Goal: Task Accomplishment & Management: Complete application form

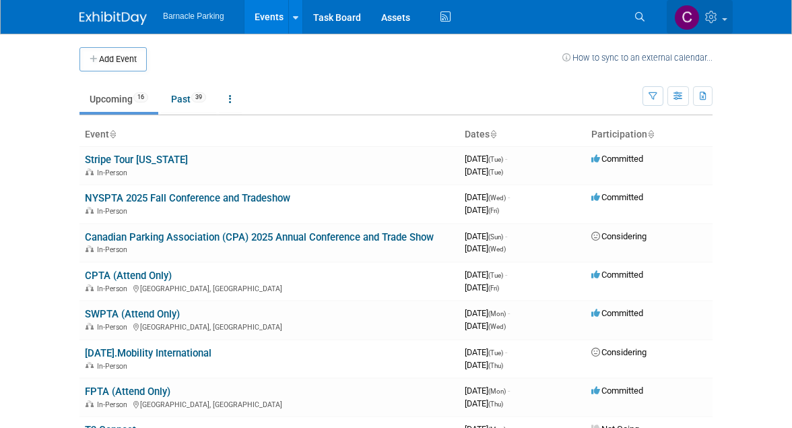
click at [757, 0] on html "Barnacle Parking Events Add Event Bulk Upload Events Shareable Event Boards Rec…" at bounding box center [396, 214] width 792 height 428
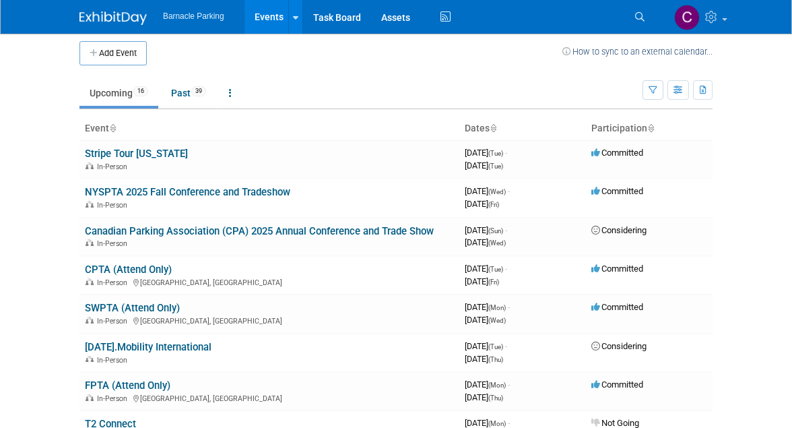
scroll to position [6, 0]
click at [121, 56] on button "Add Event" at bounding box center [112, 53] width 67 height 24
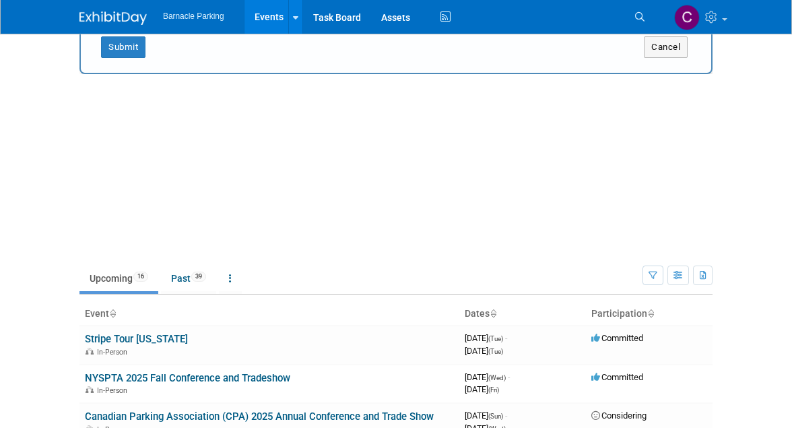
scroll to position [0, 0]
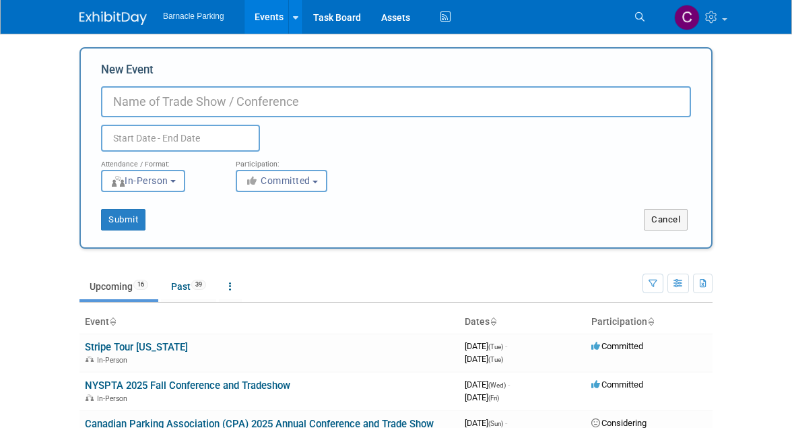
paste input "Airport Parking Network Event"
type input "Airport Parking Network Event"
click at [141, 135] on input "text" at bounding box center [180, 138] width 159 height 27
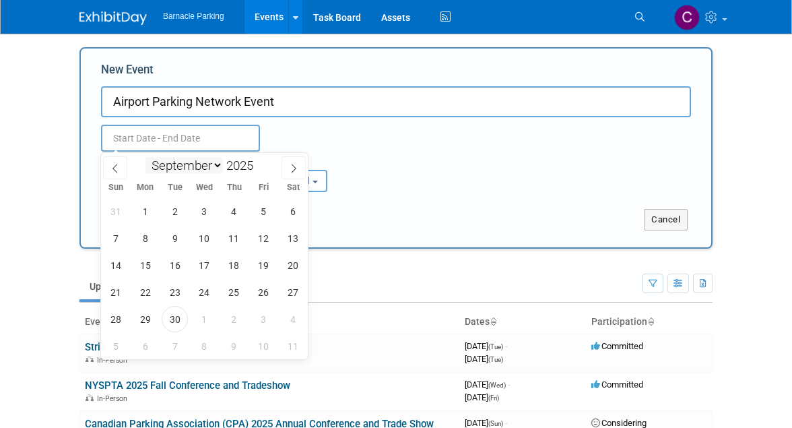
select select "10"
click at [144, 265] on span "10" at bounding box center [145, 265] width 26 height 26
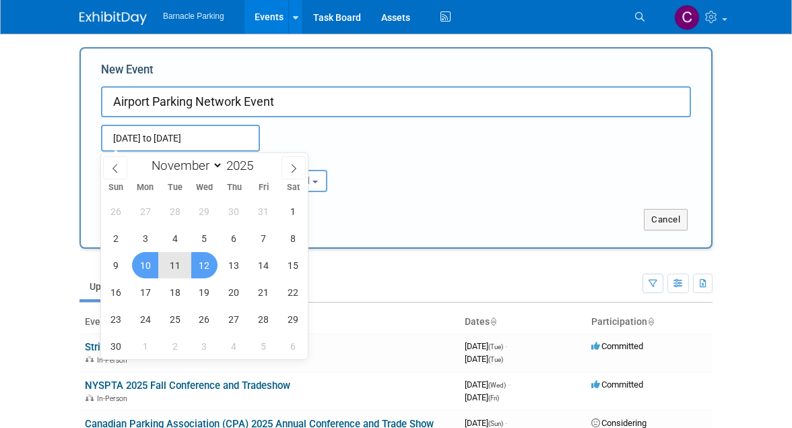
drag, startPoint x: 144, startPoint y: 265, endPoint x: 209, endPoint y: 265, distance: 65.3
click at [209, 265] on span "12" at bounding box center [204, 265] width 26 height 26
type input "Nov 10, 2025 to Nov 12, 2025"
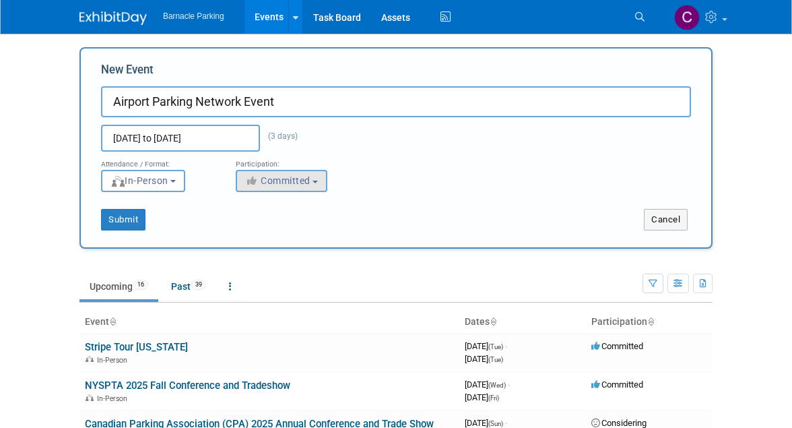
click at [318, 171] on button "Committed" at bounding box center [282, 181] width 92 height 22
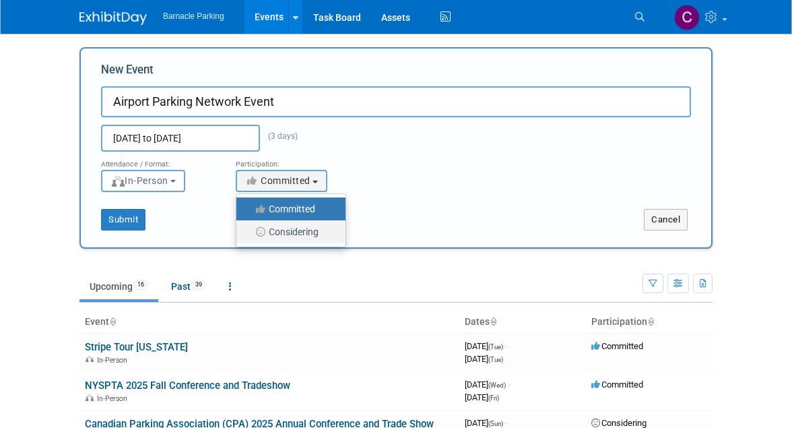
click at [279, 228] on label "Considering" at bounding box center [287, 232] width 89 height 18
click at [248, 228] on input "Considering" at bounding box center [244, 232] width 9 height 9
select select "2"
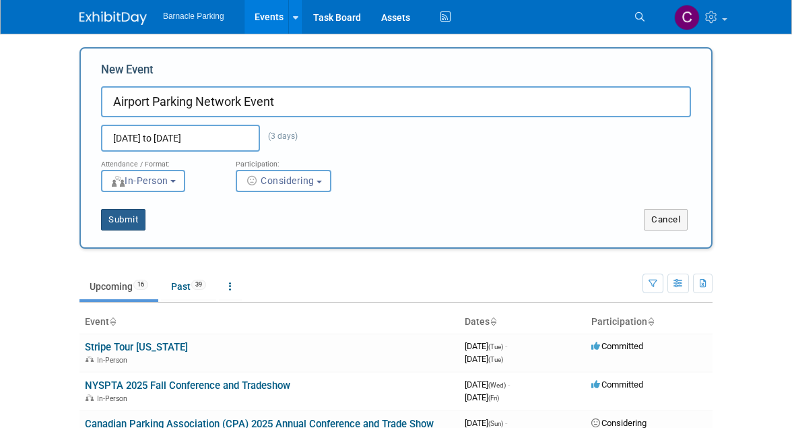
click at [126, 213] on button "Submit" at bounding box center [123, 220] width 44 height 22
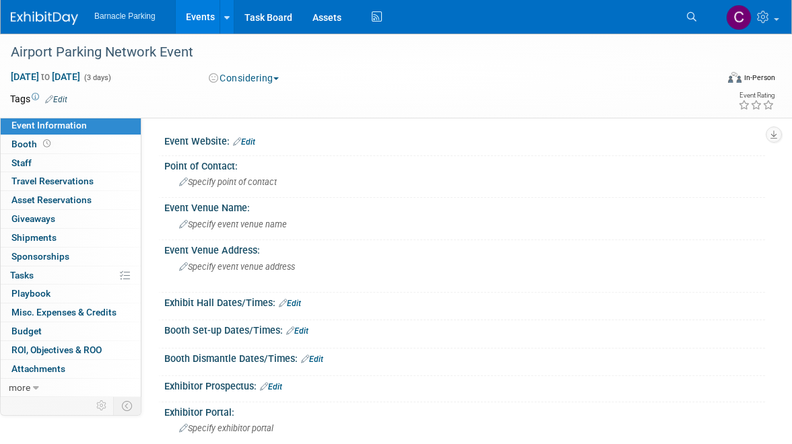
click at [192, 20] on link "Events" at bounding box center [200, 17] width 49 height 34
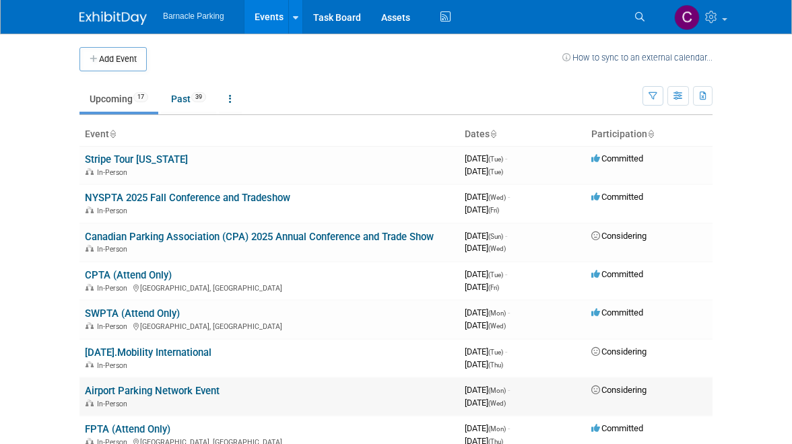
click at [262, 382] on td "Airport Parking Network Event In-Person" at bounding box center [269, 397] width 380 height 38
click at [251, 382] on td "Airport Parking Network Event In-Person" at bounding box center [269, 397] width 380 height 38
click at [202, 388] on link "Airport Parking Network Event" at bounding box center [152, 391] width 135 height 12
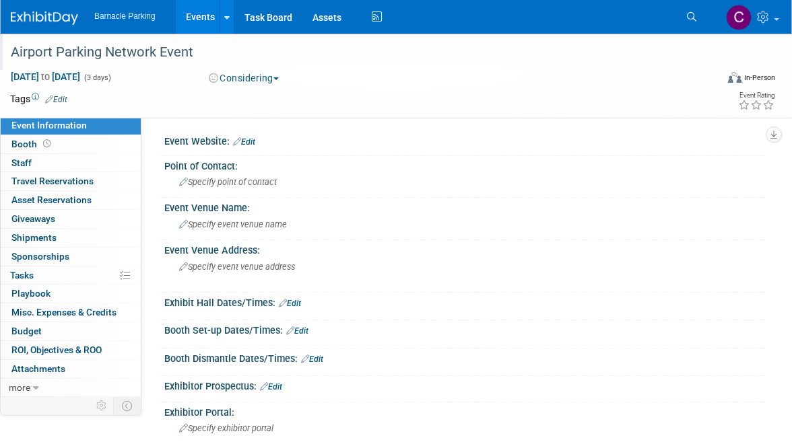
click at [197, 53] on div "Airport Parking Network Event" at bounding box center [353, 52] width 694 height 24
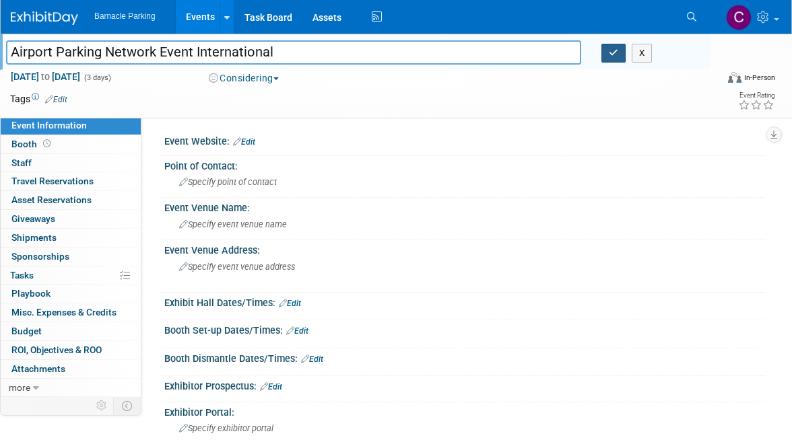
type input "Airport Parking Network Event International"
click at [616, 53] on icon "button" at bounding box center [613, 52] width 9 height 9
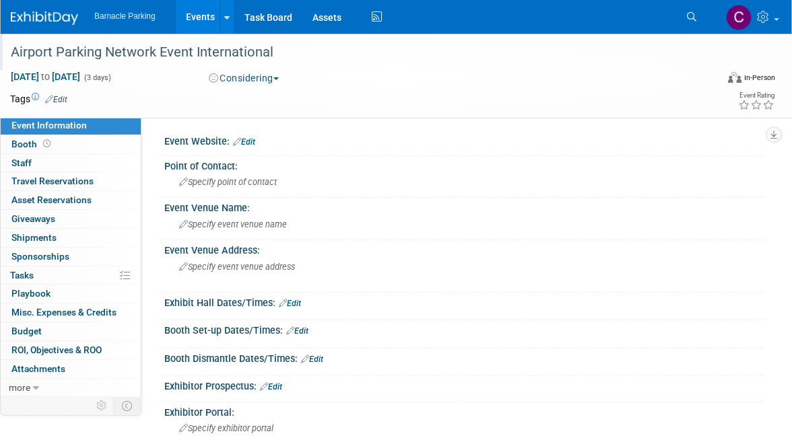
click at [191, 8] on link "Events" at bounding box center [200, 17] width 49 height 34
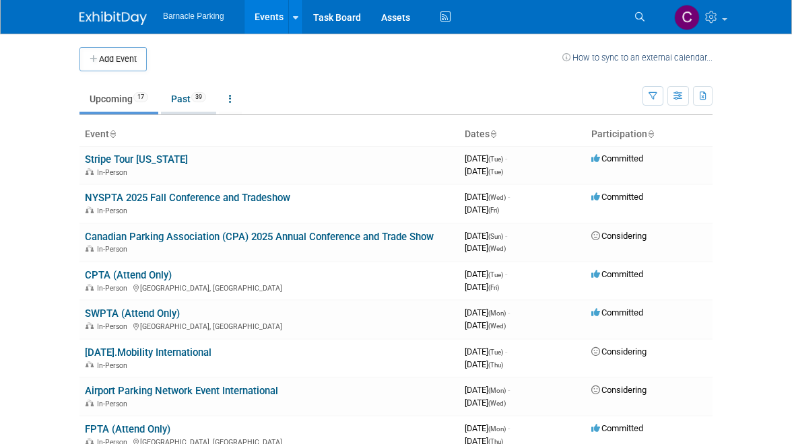
click at [182, 97] on link "Past 39" at bounding box center [188, 99] width 55 height 26
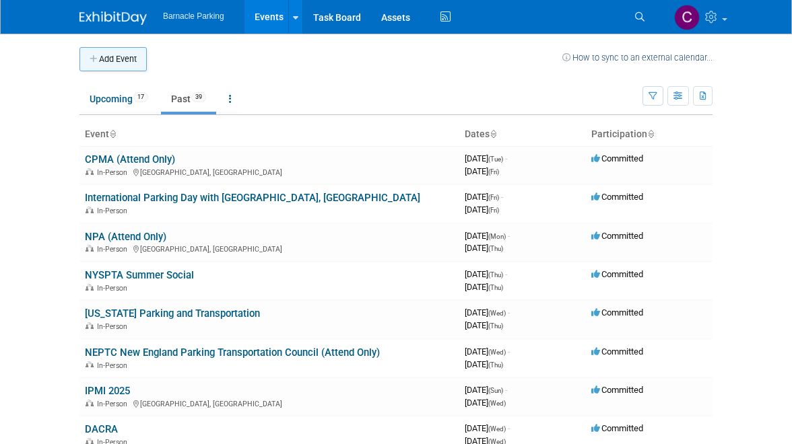
click at [109, 57] on button "Add Event" at bounding box center [112, 59] width 67 height 24
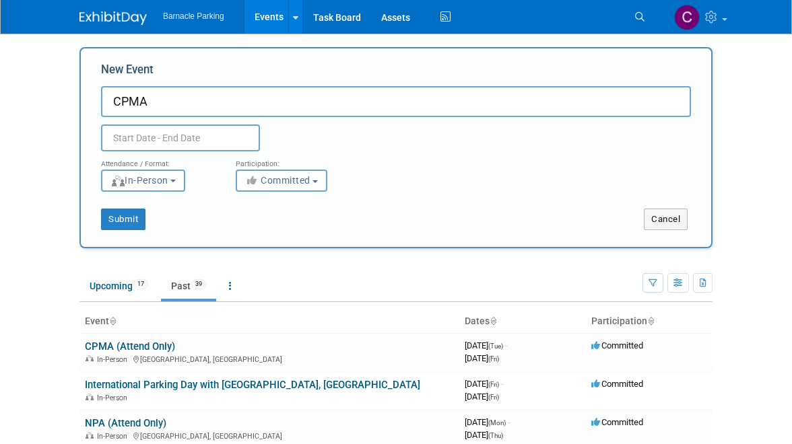
type input "CPMA"
click at [142, 146] on input "text" at bounding box center [180, 138] width 159 height 27
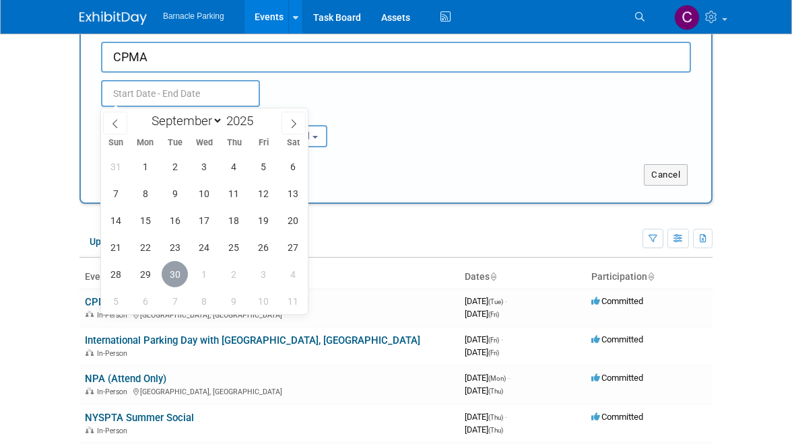
scroll to position [48, 0]
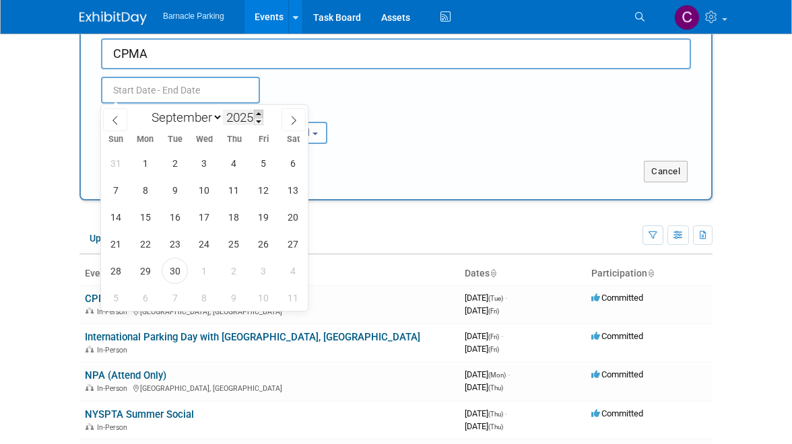
click at [259, 116] on span at bounding box center [258, 114] width 9 height 8
type input "2026"
click at [174, 217] on span "15" at bounding box center [175, 217] width 26 height 26
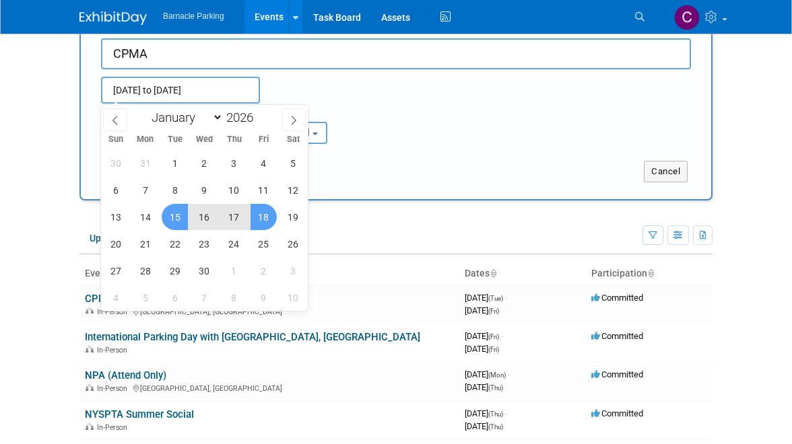
click at [265, 214] on span "18" at bounding box center [263, 217] width 26 height 26
type input "Sep 15, 2026 to Sep 18, 2026"
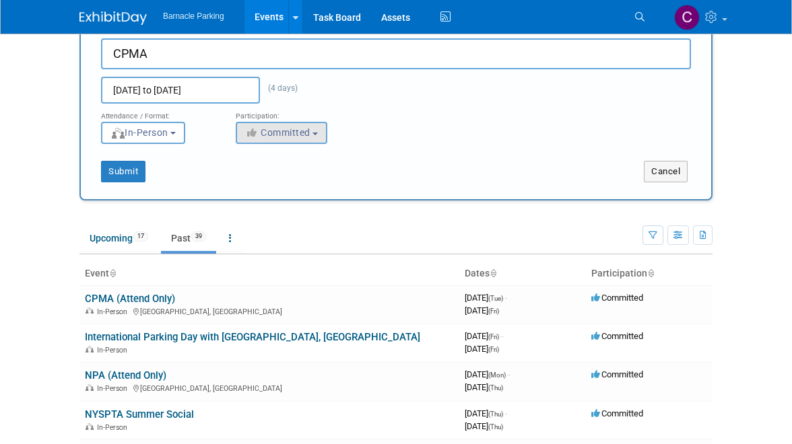
click at [269, 133] on span "Committed" at bounding box center [277, 132] width 65 height 11
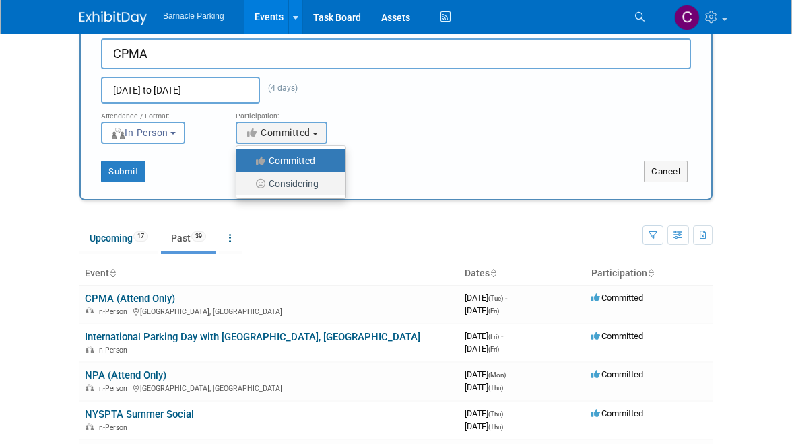
click at [274, 182] on label "Considering" at bounding box center [287, 184] width 89 height 18
click at [248, 182] on input "Considering" at bounding box center [244, 184] width 9 height 9
select select "2"
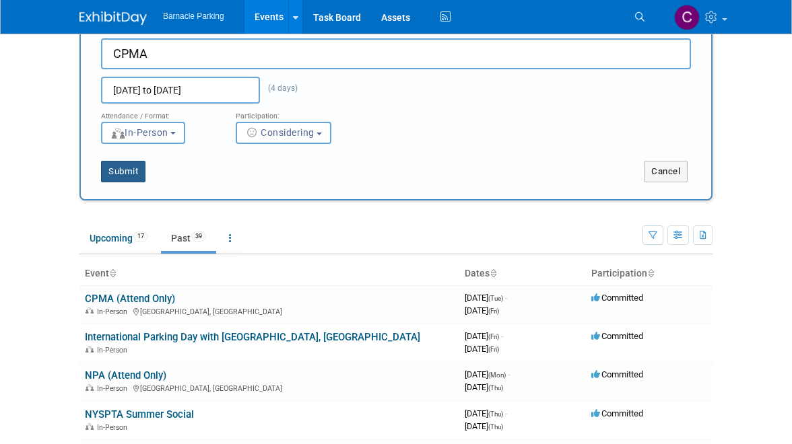
click at [126, 166] on button "Submit" at bounding box center [123, 172] width 44 height 22
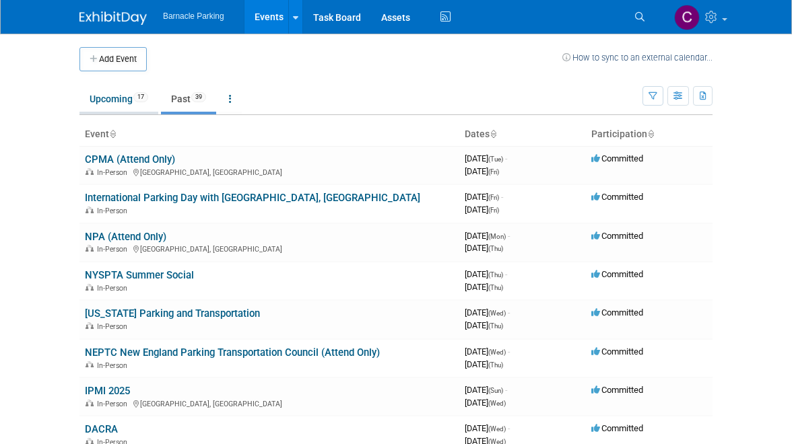
click at [108, 94] on link "Upcoming 17" at bounding box center [118, 99] width 79 height 26
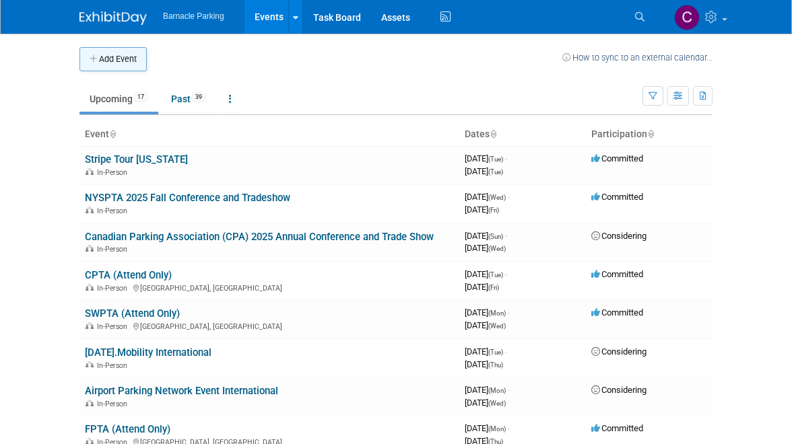
click at [112, 53] on button "Add Event" at bounding box center [112, 59] width 67 height 24
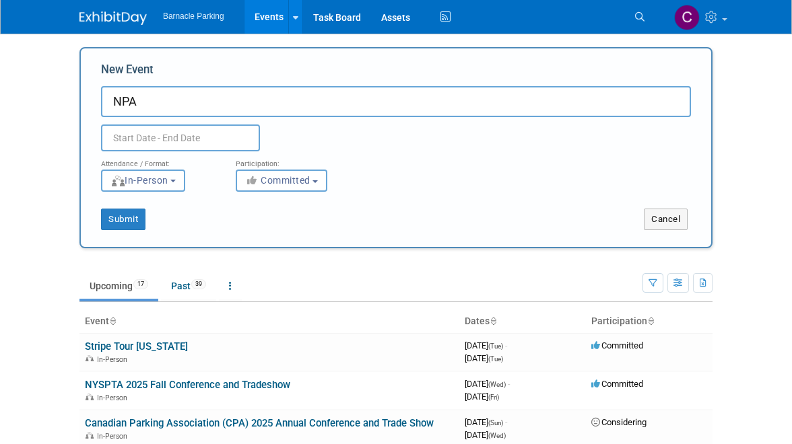
type input "NPA"
click at [136, 137] on input "text" at bounding box center [180, 138] width 159 height 27
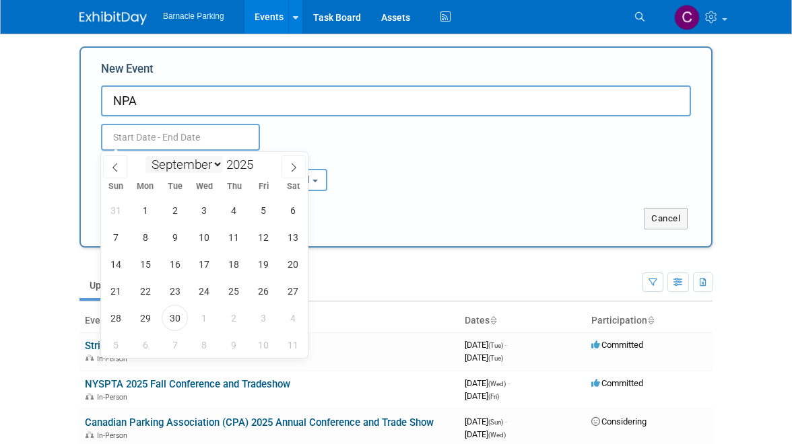
scroll to position [3, 0]
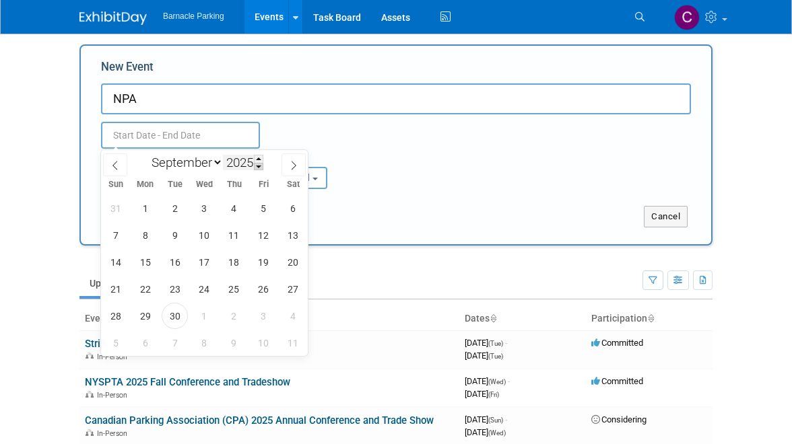
click at [259, 164] on span at bounding box center [258, 167] width 9 height 8
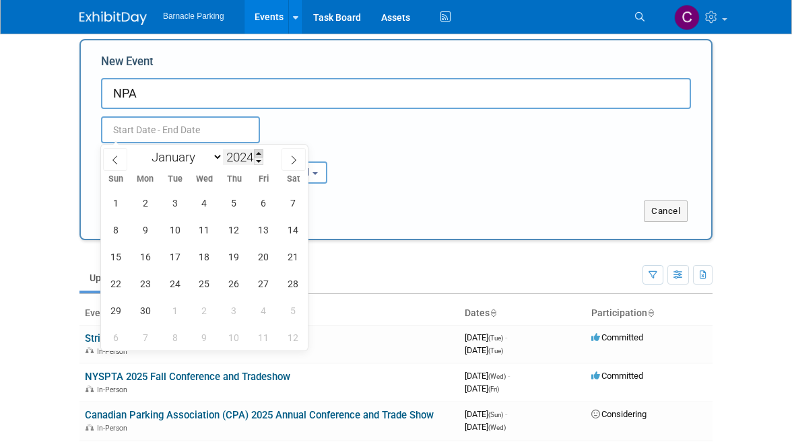
click at [261, 152] on span at bounding box center [258, 153] width 9 height 8
type input "2026"
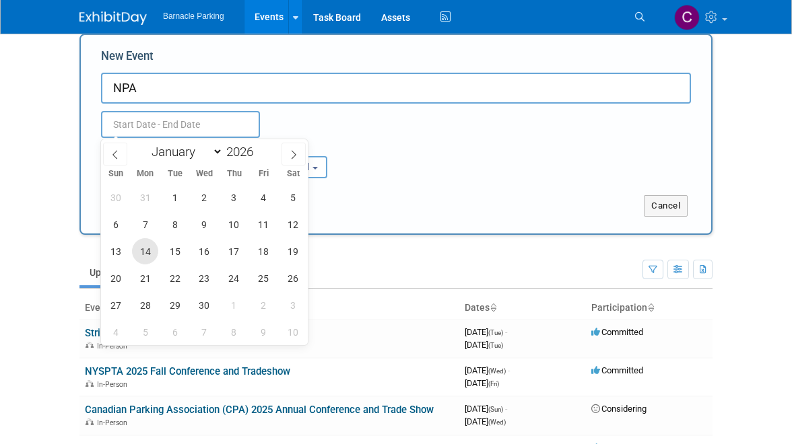
click at [151, 253] on span "14" at bounding box center [145, 251] width 26 height 26
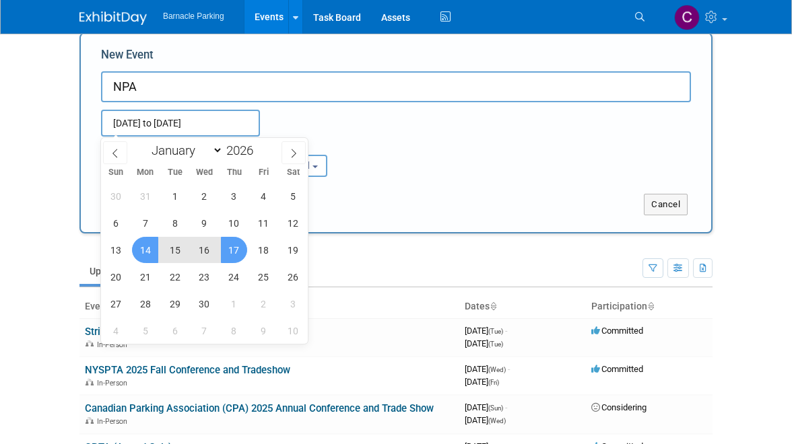
click at [237, 253] on span "17" at bounding box center [234, 250] width 26 height 26
type input "[DATE] to [DATE]"
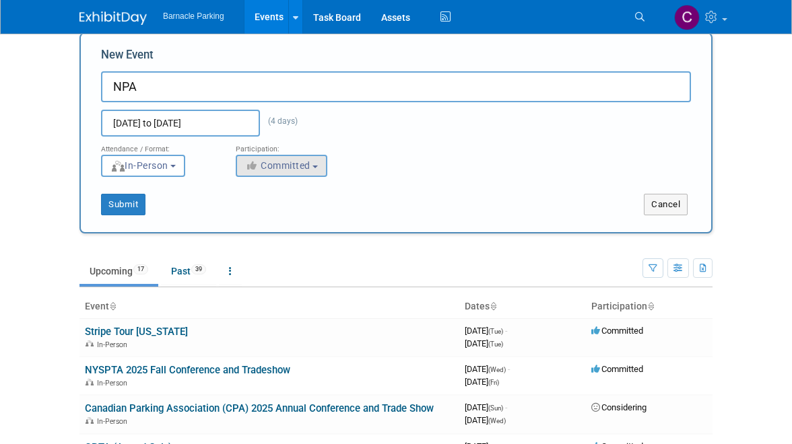
click at [319, 173] on button "Committed" at bounding box center [282, 166] width 92 height 22
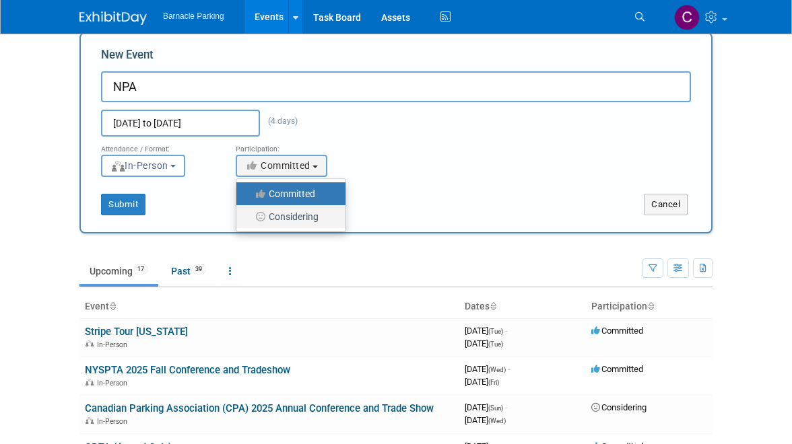
click at [294, 213] on label "Considering" at bounding box center [287, 217] width 89 height 18
click at [248, 213] on input "Considering" at bounding box center [244, 217] width 9 height 9
select select "2"
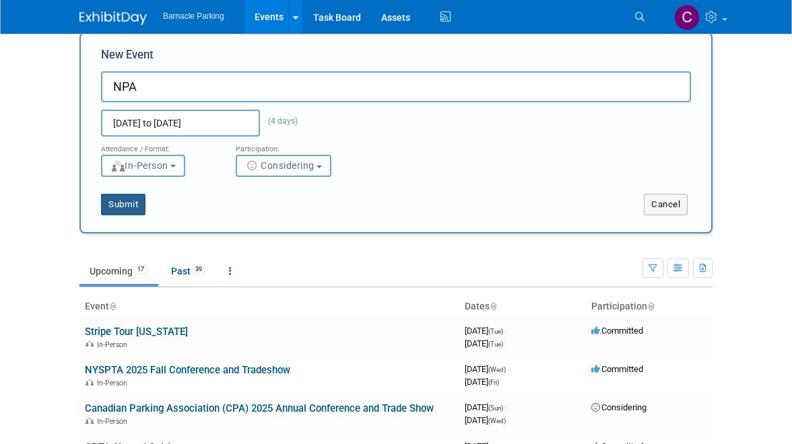
click at [129, 203] on button "Submit" at bounding box center [123, 205] width 44 height 22
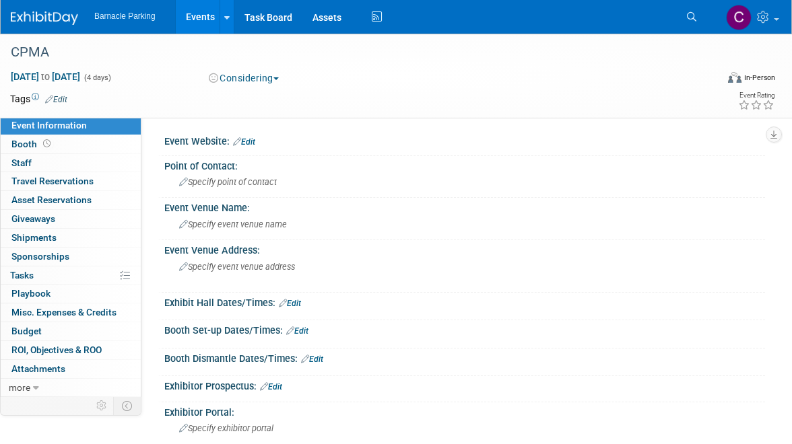
click at [196, 19] on link "Events" at bounding box center [200, 17] width 49 height 34
